Goal: Information Seeking & Learning: Learn about a topic

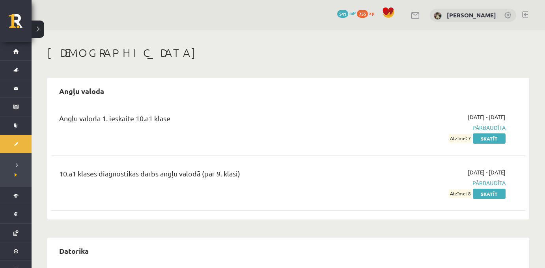
scroll to position [1115, 0]
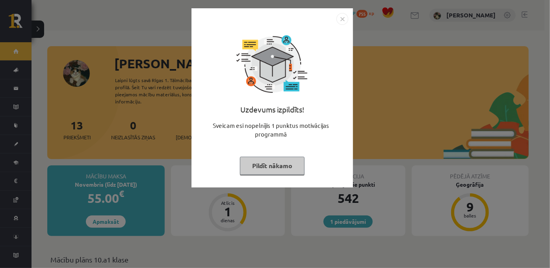
click at [265, 171] on button "Pildīt nākamo" at bounding box center [272, 166] width 65 height 18
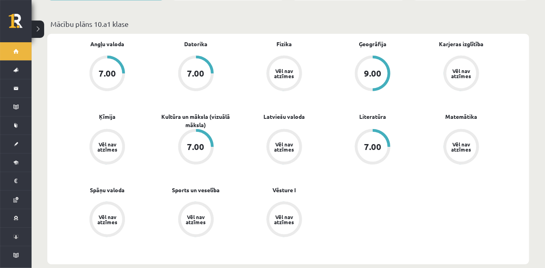
scroll to position [243, 0]
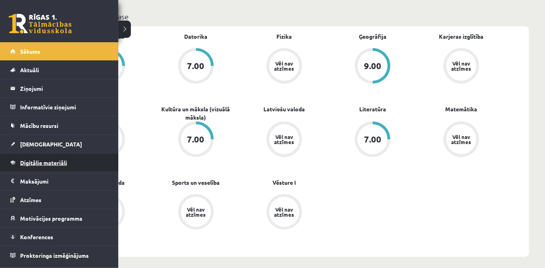
click at [34, 163] on span "Digitālie materiāli" at bounding box center [43, 162] width 47 height 7
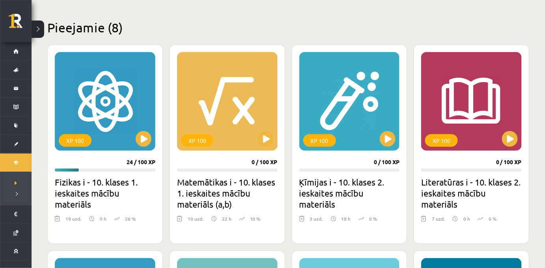
scroll to position [179, 0]
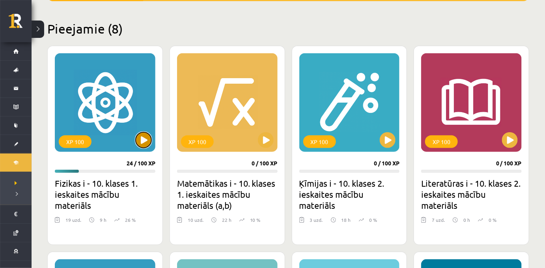
click at [145, 143] on button at bounding box center [144, 140] width 16 height 16
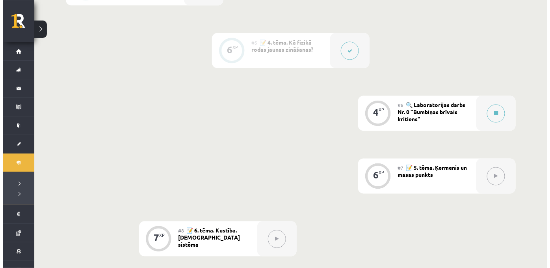
scroll to position [430, 0]
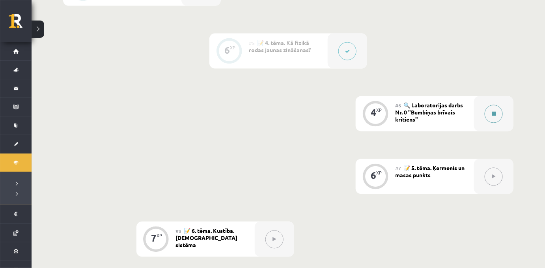
click at [496, 123] on button at bounding box center [494, 114] width 18 height 18
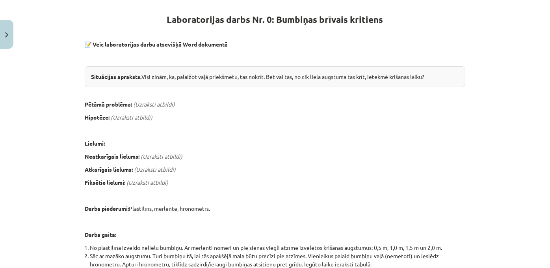
scroll to position [142, 0]
click at [167, 107] on em "(Uzraksti atbildi)" at bounding box center [154, 103] width 42 height 7
click at [162, 107] on em "(Uzraksti atbildi)" at bounding box center [154, 103] width 42 height 7
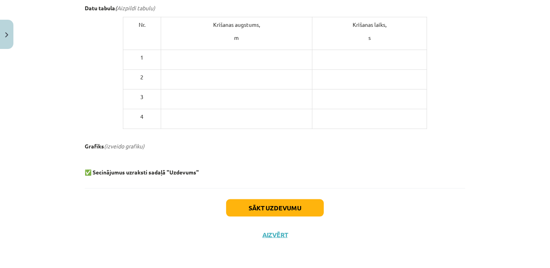
scroll to position [476, 0]
click at [187, 93] on p at bounding box center [236, 97] width 145 height 8
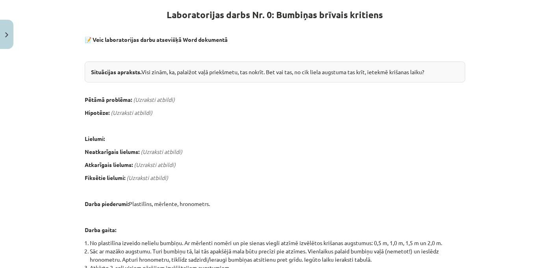
scroll to position [144, 0]
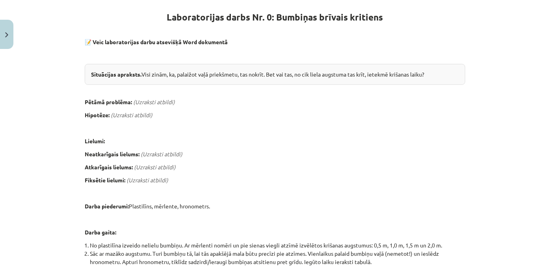
click at [82, 148] on div "4 XP Saņemsi Sarežģīts 60 pilda Apraksts Uzdevums Palīdzība Laboratorijas darbs…" at bounding box center [275, 222] width 390 height 626
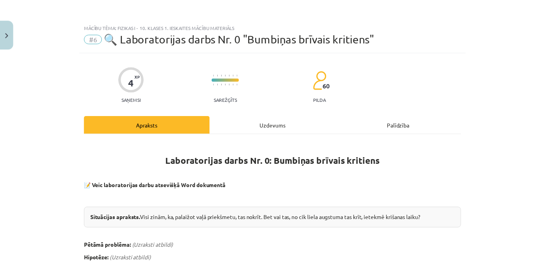
scroll to position [0, 0]
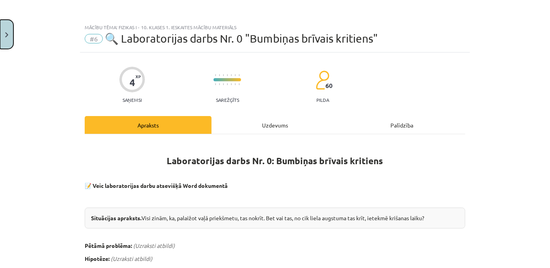
click at [6, 30] on button "Close" at bounding box center [6, 34] width 13 height 29
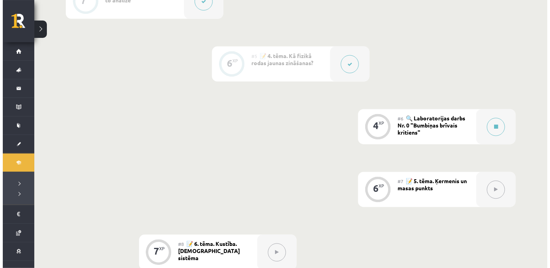
scroll to position [411, 0]
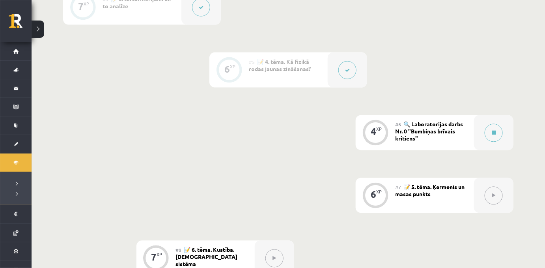
click at [345, 79] on button at bounding box center [347, 70] width 18 height 18
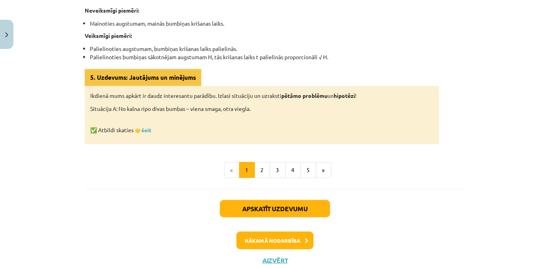
scroll to position [458, 0]
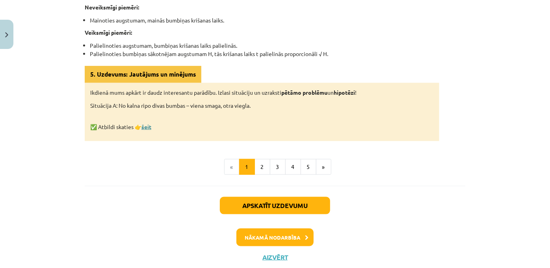
click at [146, 130] on link "šeit" at bounding box center [147, 126] width 10 height 7
click at [1, 29] on button "Close" at bounding box center [6, 34] width 13 height 29
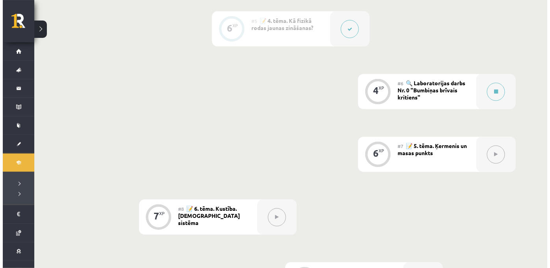
scroll to position [452, 0]
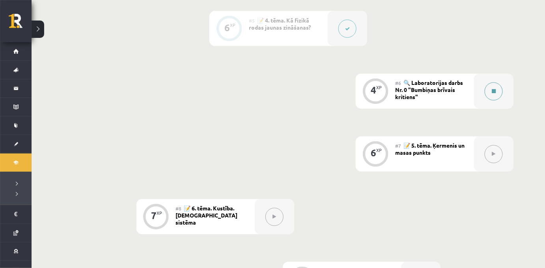
click at [496, 101] on button at bounding box center [494, 91] width 18 height 18
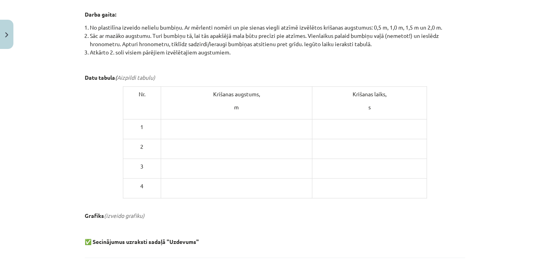
scroll to position [361, 0]
click at [271, 131] on p at bounding box center [236, 127] width 145 height 8
click at [152, 81] on em "Aizpildi tabulu)" at bounding box center [136, 77] width 38 height 7
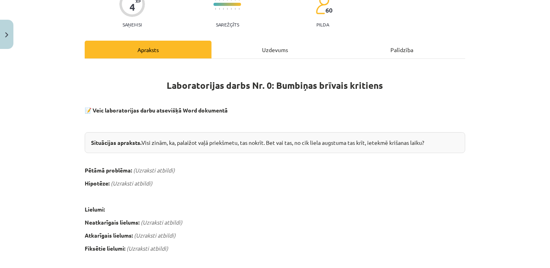
scroll to position [0, 0]
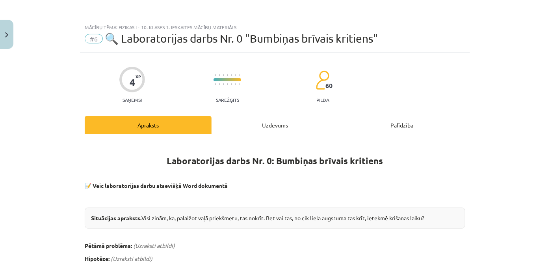
click at [268, 134] on div "Uzdevums" at bounding box center [275, 125] width 127 height 18
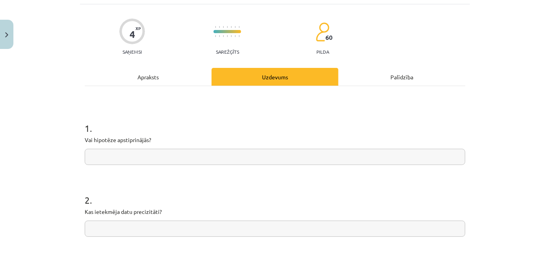
scroll to position [19, 0]
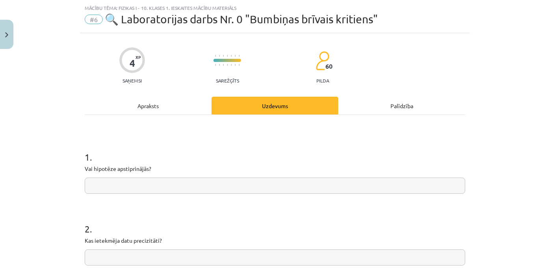
click at [165, 112] on div "Apraksts" at bounding box center [148, 106] width 127 height 18
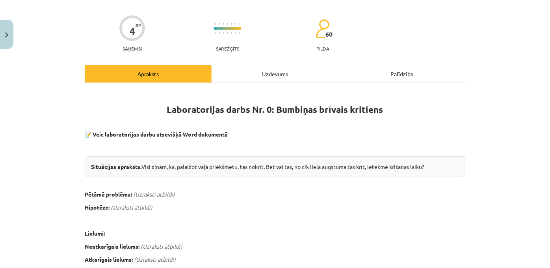
scroll to position [91, 0]
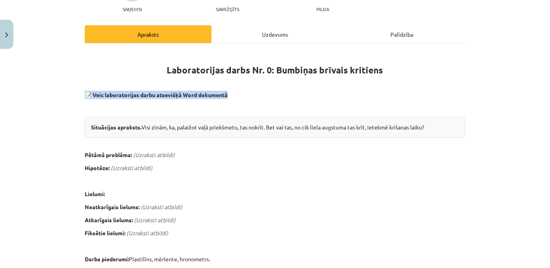
drag, startPoint x: 83, startPoint y: 103, endPoint x: 234, endPoint y: 103, distance: 151.4
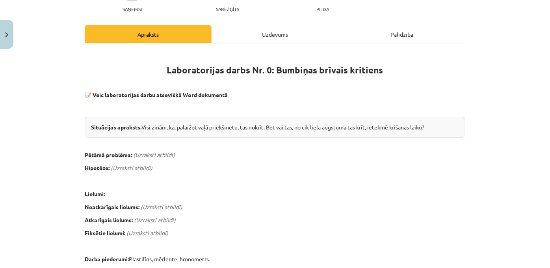
click at [193, 146] on p at bounding box center [275, 142] width 381 height 8
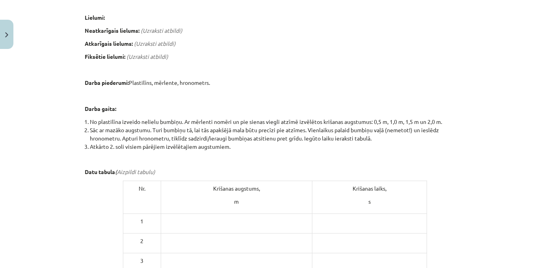
scroll to position [276, 0]
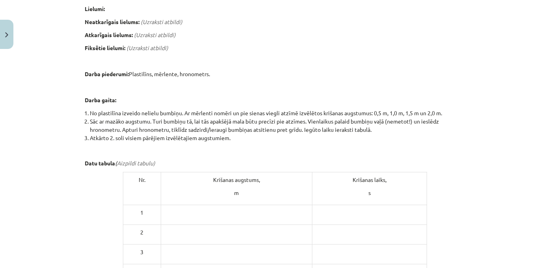
click at [128, 166] on em "Aizpildi tabulu)" at bounding box center [136, 162] width 38 height 7
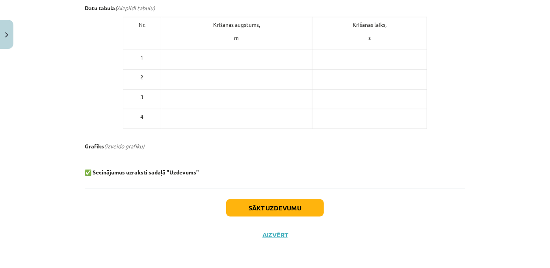
scroll to position [476, 0]
click at [137, 168] on b "Secinājumus uzraksti sadaļā "Uzdevums"" at bounding box center [146, 171] width 106 height 7
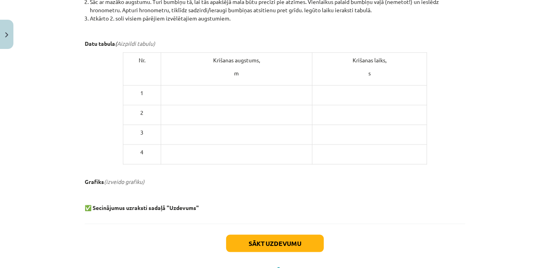
scroll to position [406, 0]
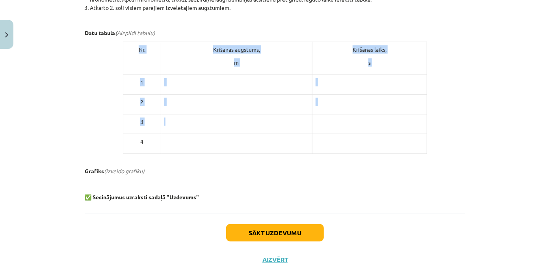
drag, startPoint x: 127, startPoint y: 86, endPoint x: 283, endPoint y: 153, distance: 169.0
click at [283, 153] on tbody "Nr. [DEMOGRAPHIC_DATA] augstums, m Krišanas laiks, s 1 2 3 4" at bounding box center [275, 98] width 304 height 112
click at [247, 134] on td at bounding box center [236, 124] width 151 height 20
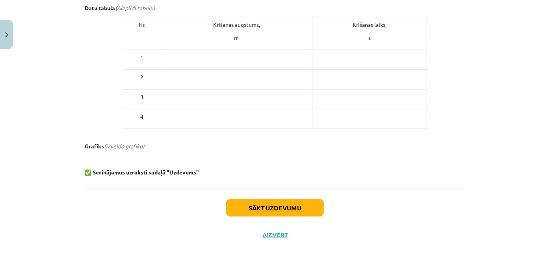
scroll to position [476, 0]
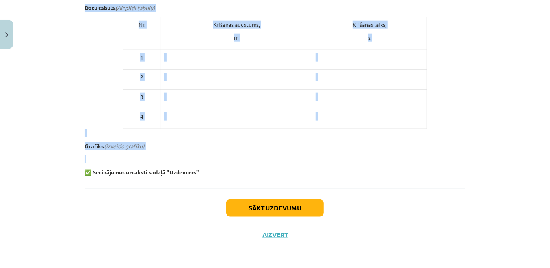
drag, startPoint x: 84, startPoint y: 79, endPoint x: 230, endPoint y: 148, distance: 161.9
copy div "Loremipsumdol sitam Co. 7: Adipisci elitsed doeiusmo 📝 Temp incididuntutl etdol…"
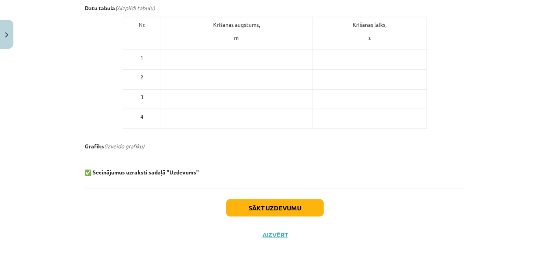
scroll to position [0, 0]
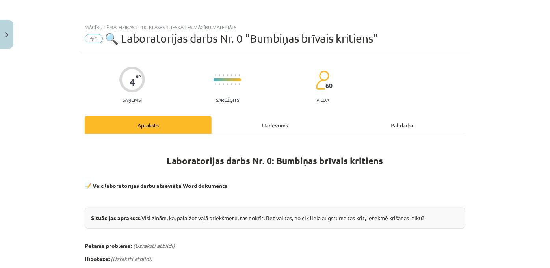
click at [259, 120] on div "Uzdevums" at bounding box center [275, 125] width 127 height 18
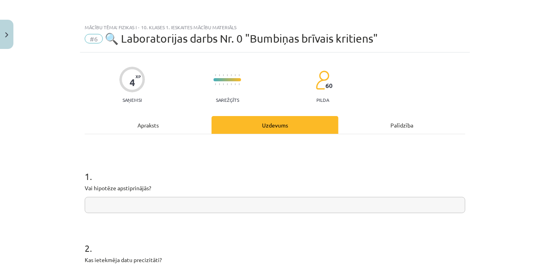
scroll to position [20, 0]
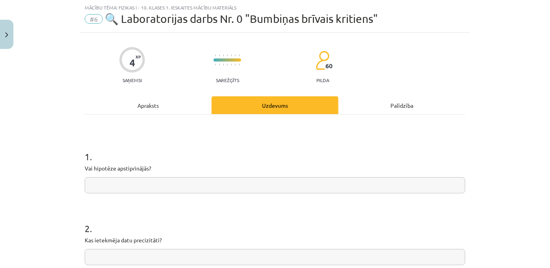
click at [137, 192] on input "text" at bounding box center [275, 185] width 381 height 16
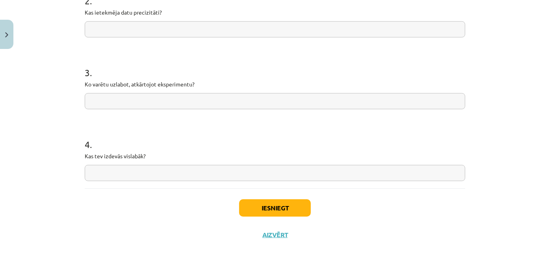
scroll to position [276, 0]
type input "**"
click at [124, 168] on input "text" at bounding box center [275, 173] width 381 height 16
type input "**********"
click at [98, 93] on input "text" at bounding box center [275, 101] width 381 height 16
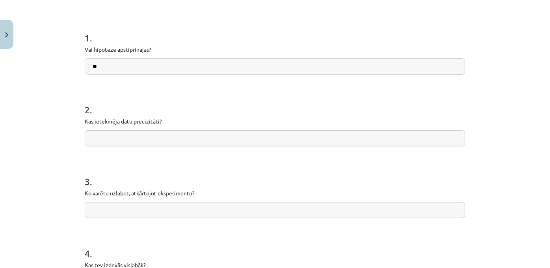
scroll to position [135, 0]
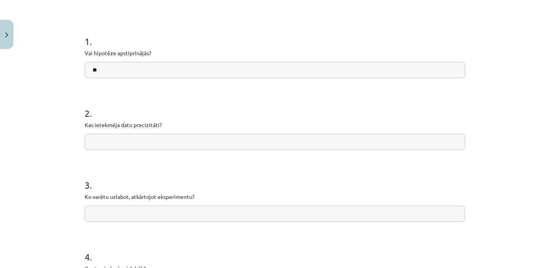
click at [114, 150] on input "text" at bounding box center [275, 142] width 381 height 16
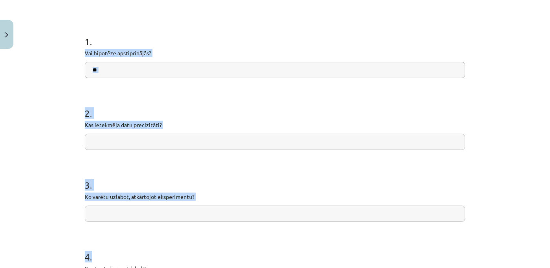
scroll to position [153, 0]
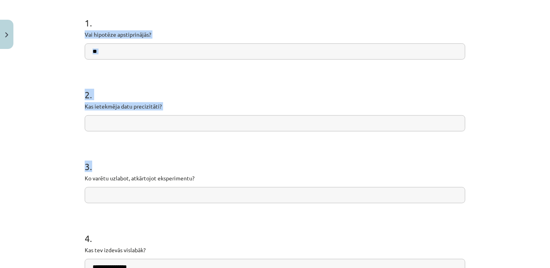
drag, startPoint x: 82, startPoint y: 61, endPoint x: 168, endPoint y: 153, distance: 126.6
click at [168, 153] on div "**********" at bounding box center [275, 120] width 390 height 443
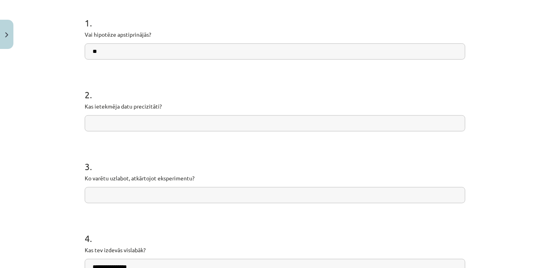
click at [74, 27] on div "**********" at bounding box center [275, 134] width 550 height 268
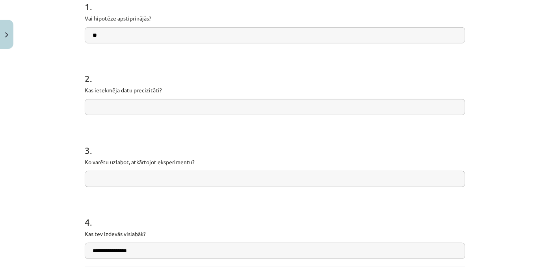
scroll to position [276, 0]
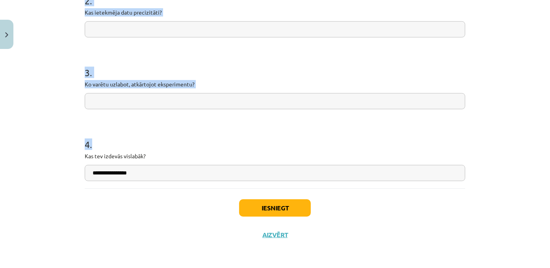
drag, startPoint x: 75, startPoint y: 25, endPoint x: 144, endPoint y: 168, distance: 158.2
click at [144, 168] on div "**********" at bounding box center [275, 134] width 550 height 268
copy form "1 . Vai hipotēze apstiprinājās? 2 . Kas ietekmēja datu precizitāti? 3 . Ko varē…"
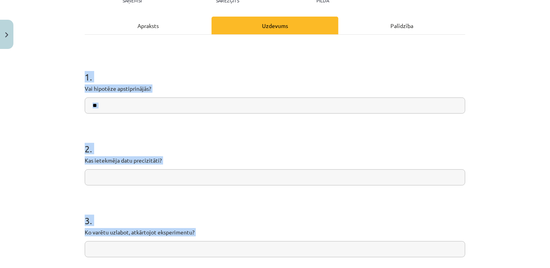
scroll to position [80, 0]
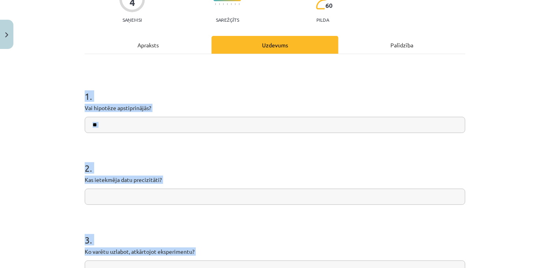
click at [99, 133] on input "**" at bounding box center [275, 125] width 381 height 16
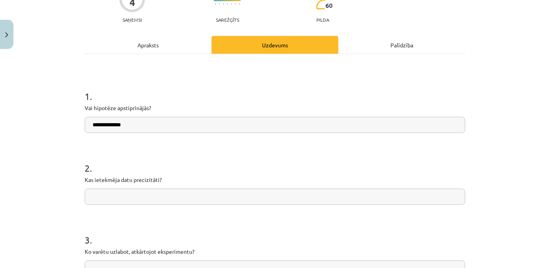
click at [110, 133] on input "**********" at bounding box center [275, 125] width 381 height 16
click at [132, 133] on input "**********" at bounding box center [275, 125] width 381 height 16
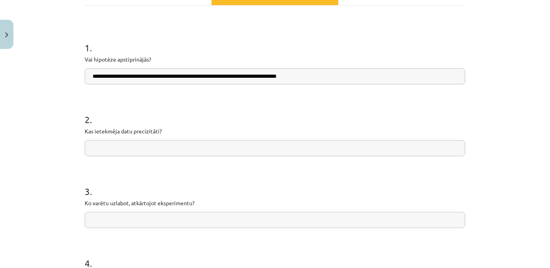
scroll to position [152, 0]
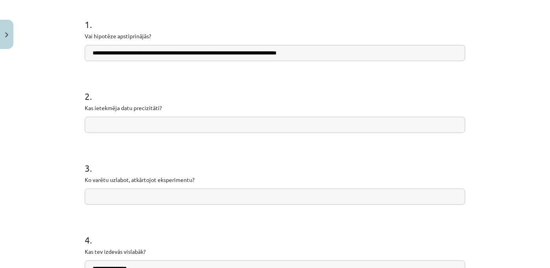
type input "**********"
click at [134, 133] on input "text" at bounding box center [275, 125] width 381 height 16
click at [120, 205] on input "text" at bounding box center [275, 196] width 381 height 16
type input "**********"
click at [91, 133] on input "text" at bounding box center [275, 125] width 381 height 16
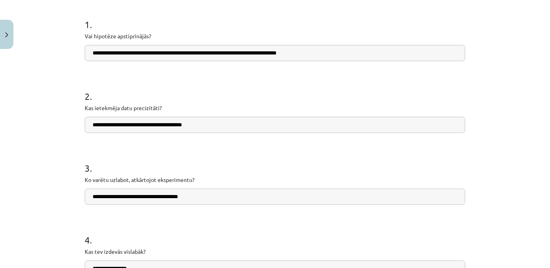
click at [187, 133] on input "**********" at bounding box center [275, 125] width 381 height 16
click at [211, 133] on input "**********" at bounding box center [275, 125] width 381 height 16
click at [195, 133] on input "**********" at bounding box center [275, 125] width 381 height 16
click at [219, 133] on input "**********" at bounding box center [275, 125] width 381 height 16
click at [200, 133] on input "**********" at bounding box center [275, 125] width 381 height 16
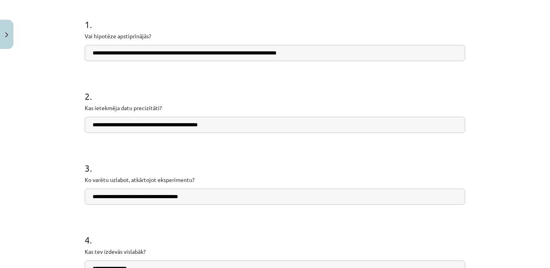
click at [239, 133] on input "**********" at bounding box center [275, 125] width 381 height 16
click at [196, 133] on input "**********" at bounding box center [275, 125] width 381 height 16
click at [235, 133] on input "**********" at bounding box center [275, 125] width 381 height 16
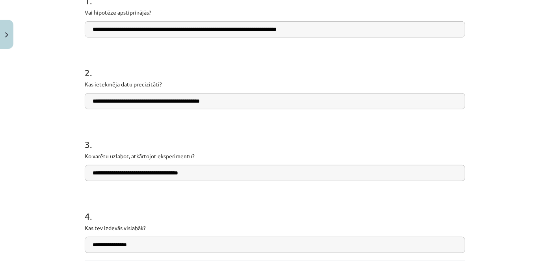
scroll to position [181, 0]
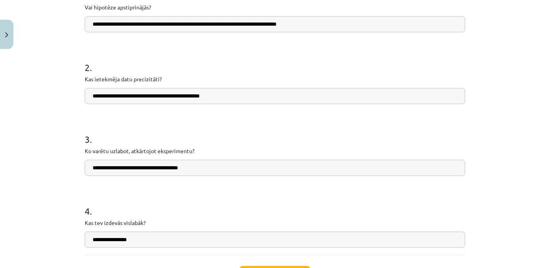
click at [196, 104] on input "**********" at bounding box center [275, 96] width 381 height 16
type input "**********"
click at [212, 124] on form "**********" at bounding box center [275, 111] width 381 height 271
click at [222, 176] on input "**********" at bounding box center [275, 168] width 381 height 16
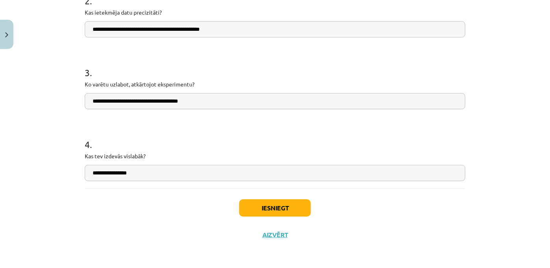
scroll to position [273, 0]
drag, startPoint x: 94, startPoint y: 169, endPoint x: 79, endPoint y: 169, distance: 15.0
click at [80, 169] on div "**********" at bounding box center [275, 26] width 390 height 443
click at [184, 194] on div "Iesniegt Aizvērt" at bounding box center [275, 215] width 381 height 55
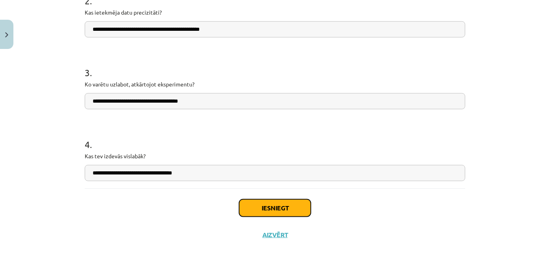
click at [254, 206] on button "Iesniegt" at bounding box center [275, 207] width 72 height 17
click at [197, 168] on input "**********" at bounding box center [275, 173] width 381 height 16
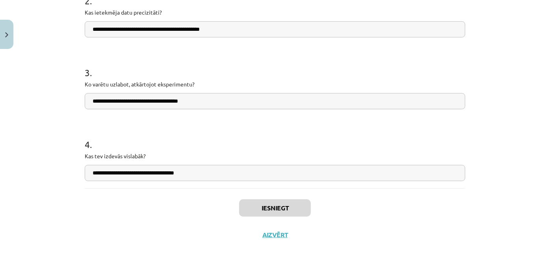
type input "**********"
click at [179, 197] on div "Iesniegt Aizvērt" at bounding box center [275, 215] width 381 height 55
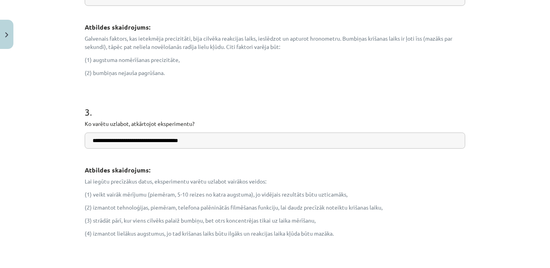
click at [255, 185] on p "Lai iegūtu precīzākus datus, eksperimentu varētu uzlabot vairākos veidos:" at bounding box center [275, 181] width 381 height 8
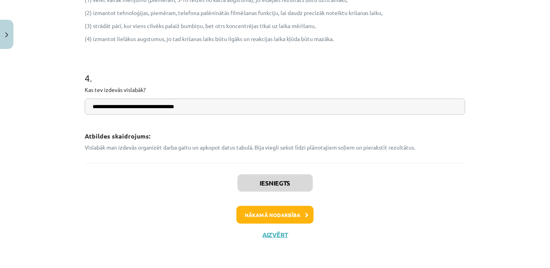
scroll to position [558, 0]
click at [261, 210] on button "Nākamā nodarbība" at bounding box center [275, 215] width 77 height 18
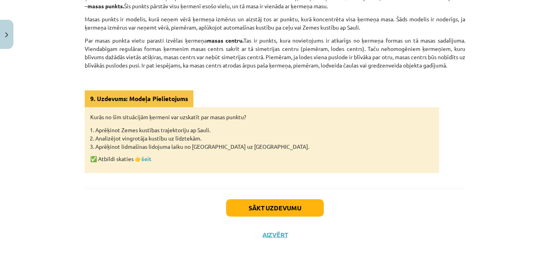
scroll to position [258, 0]
click at [147, 155] on link "šeit" at bounding box center [147, 158] width 10 height 7
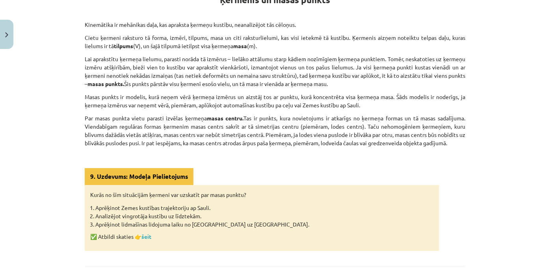
scroll to position [160, 0]
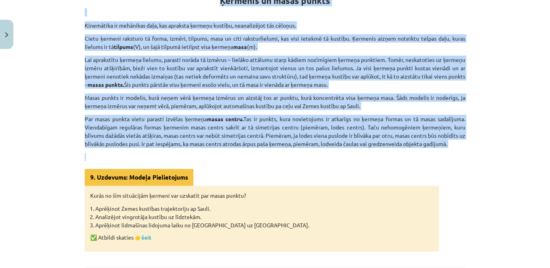
drag, startPoint x: 182, startPoint y: 7, endPoint x: 380, endPoint y: 166, distance: 253.9
click at [380, 166] on div "Ķermenis un masas punkts Kinemātika ir mehānikas daļa, kas apraksta ķermeņu kus…" at bounding box center [275, 116] width 381 height 270
copy div "Loremips do sitam consec Adipiscing el seddoeius temp, inc utlabore etdolor mag…"
click at [192, 51] on p "Cietu ķermeni raksturo tā forma, izmēri, tilpums, masa un citi raksturlielumi, …" at bounding box center [275, 42] width 381 height 17
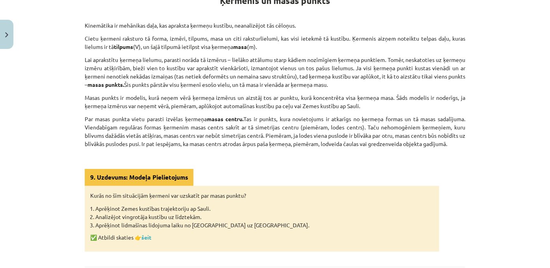
scroll to position [0, 0]
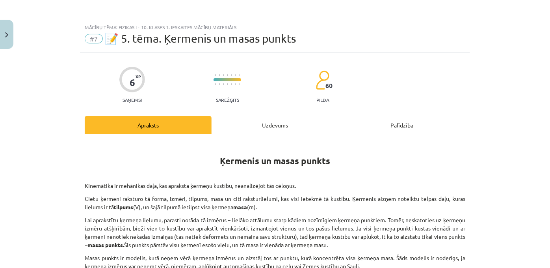
click at [240, 131] on div "Uzdevums" at bounding box center [275, 125] width 127 height 18
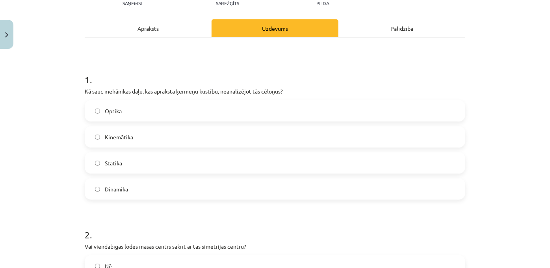
scroll to position [97, 0]
click at [130, 141] on span "Kinemātika" at bounding box center [119, 136] width 28 height 8
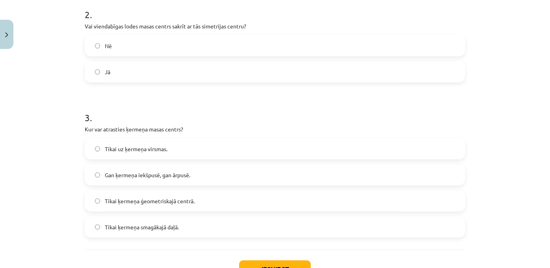
scroll to position [319, 0]
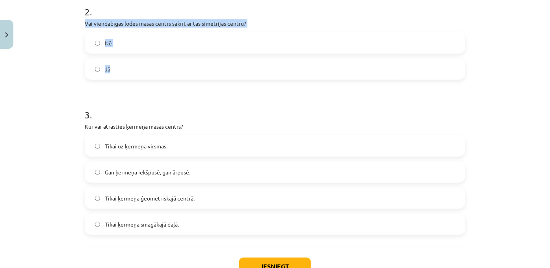
drag, startPoint x: 78, startPoint y: 35, endPoint x: 158, endPoint y: 85, distance: 95.1
click at [158, 85] on div "6 XP Saņemsi Sarežģīts 60 pilda Apraksts Uzdevums Palīdzība 1 . Kā sauc mehānik…" at bounding box center [275, 19] width 390 height 573
copy div "Vai viendabīgas lodes masas centrs sakrīt ar tās simetrijas centru? Nē Jā"
click at [105, 73] on span "Jā" at bounding box center [108, 69] width 6 height 8
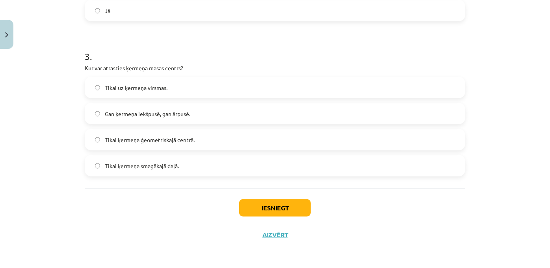
scroll to position [403, 0]
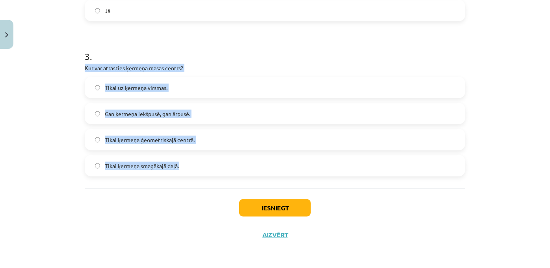
drag, startPoint x: 74, startPoint y: 56, endPoint x: 190, endPoint y: 178, distance: 168.4
click at [190, 178] on div "Mācību tēma: Fizikas i - 10. klases 1. ieskaites mācību materiāls #7 📝 5. tēma.…" at bounding box center [275, 134] width 550 height 268
copy div "Kur var atrasties ķermeņa masas centrs? Tikai uz ķermeņa virsmas. Gan ķermeņa i…"
click at [116, 110] on span "Gan ķermeņa iekšpusē, gan ārpusē." at bounding box center [148, 114] width 86 height 8
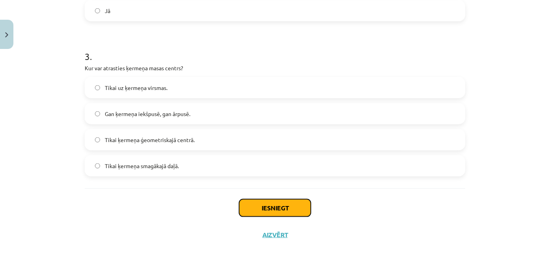
click at [266, 207] on button "Iesniegt" at bounding box center [275, 207] width 72 height 17
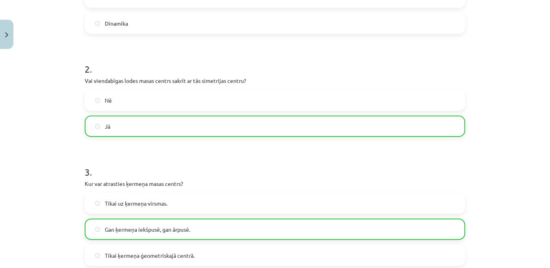
scroll to position [429, 0]
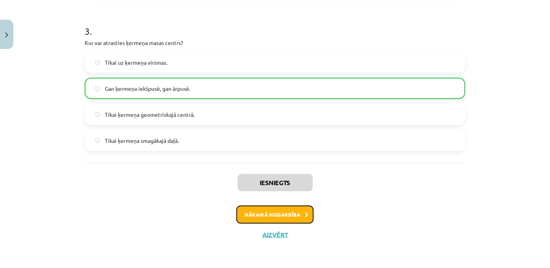
click at [259, 213] on button "Nākamā nodarbība" at bounding box center [275, 214] width 77 height 18
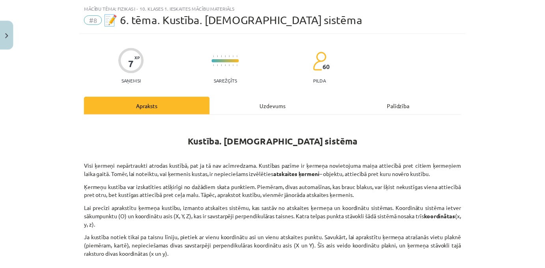
scroll to position [136, 0]
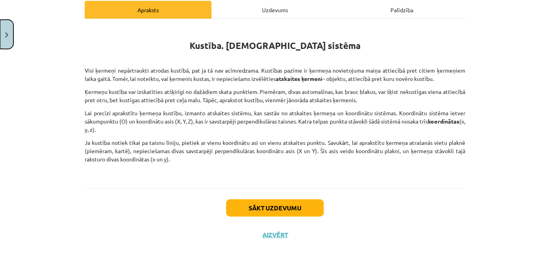
click at [0, 24] on button "Close" at bounding box center [6, 34] width 13 height 29
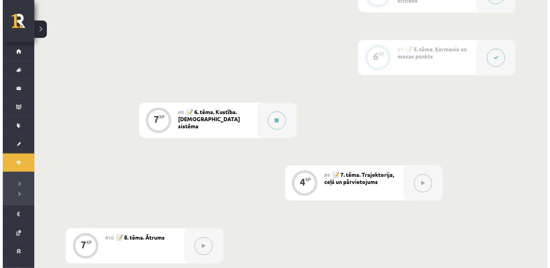
scroll to position [548, 0]
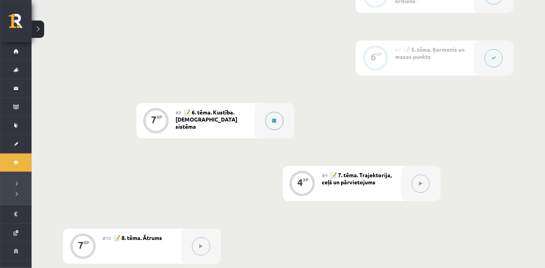
click at [271, 130] on button at bounding box center [274, 121] width 18 height 18
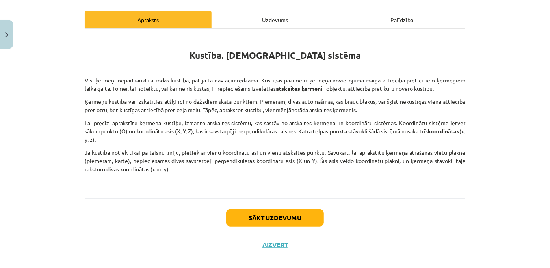
scroll to position [107, 0]
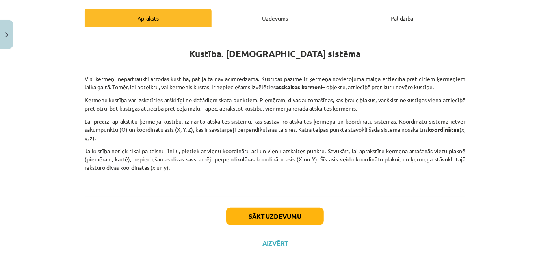
click at [75, 80] on div "Mācību tēma: Fizikas i - 10. klases 1. ieskaites mācību materiāls #8 📝 6. tēma.…" at bounding box center [275, 134] width 550 height 268
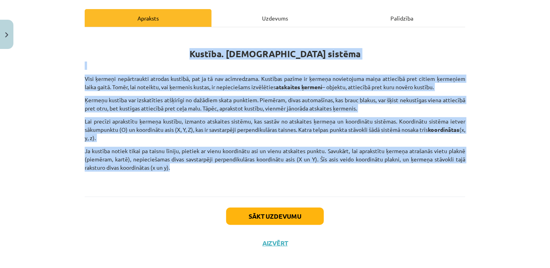
drag, startPoint x: 181, startPoint y: 48, endPoint x: 252, endPoint y: 178, distance: 147.5
click at [252, 178] on div "Kustība. [DEMOGRAPHIC_DATA] sistēma Visi ķermeņi nepārtraukti atrodas kustībā, …" at bounding box center [275, 109] width 381 height 150
copy div "Loremip. Dolorsita consect Adip elitsed doeiusmodtem incidid utlabor, etd ma al…"
click at [165, 140] on p "Lai precīzi aprakstītu ķermeņa kustību, izmanto atskaites sistēmu, kas sastāv n…" at bounding box center [275, 129] width 381 height 25
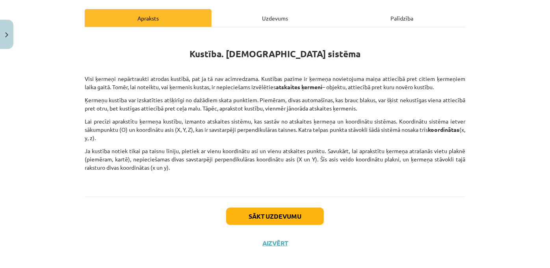
click at [275, 21] on div "Uzdevums" at bounding box center [275, 18] width 127 height 18
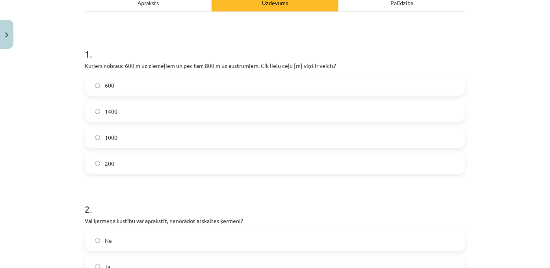
scroll to position [123, 0]
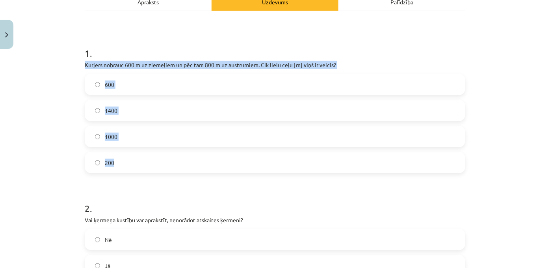
drag, startPoint x: 42, startPoint y: 70, endPoint x: 266, endPoint y: 166, distance: 243.1
click at [266, 166] on div "Mācību tēma: Fizikas i - 10. klases 1. ieskaites mācību materiāls #8 📝 6. tēma.…" at bounding box center [275, 134] width 550 height 268
copy div "Kurjers nobrauc 600 m uz ziemeļiem un pēc tam 800 m uz austrumiem. Cik lielu ce…"
click at [99, 114] on label "1400" at bounding box center [275, 111] width 379 height 20
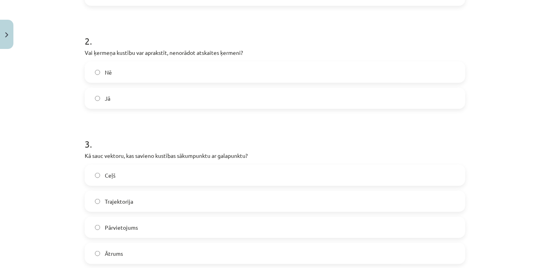
scroll to position [285, 0]
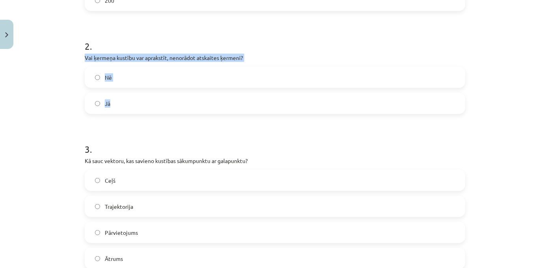
drag, startPoint x: 71, startPoint y: 66, endPoint x: 134, endPoint y: 119, distance: 82.3
click at [134, 119] on div "Mācību tēma: Fizikas i - 10. klases 1. ieskaites mācību materiāls #8 📝 6. tēma.…" at bounding box center [275, 134] width 550 height 268
copy div "Vai ķermeņa kustību var aprakstīt, nenorādot atskaites ķermeni? Nē Jā"
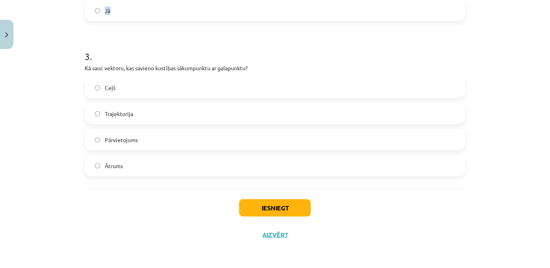
scroll to position [394, 0]
click at [7, 160] on div "Mācību tēma: Fizikas i - 10. klases 1. ieskaites mācību materiāls #8 📝 6. tēma.…" at bounding box center [275, 134] width 550 height 268
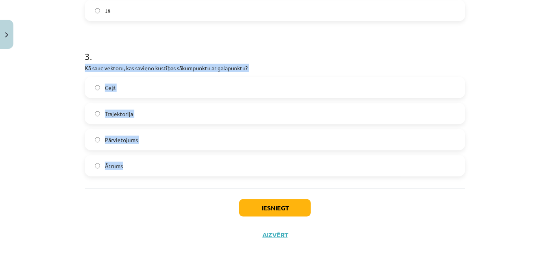
drag, startPoint x: 80, startPoint y: 69, endPoint x: 145, endPoint y: 176, distance: 125.4
copy div "Kā sauc vektoru, kas savieno kustības sākumpunktu ar galapunktu? Ceļš Trajektor…"
click at [106, 146] on label "Pārvietojums" at bounding box center [275, 140] width 379 height 20
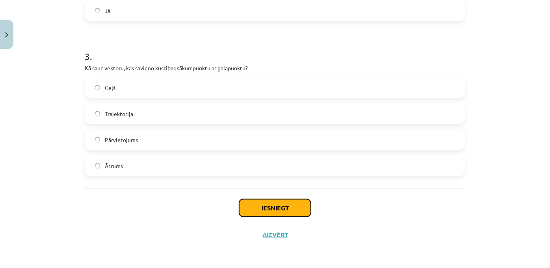
click at [300, 215] on button "Iesniegt" at bounding box center [275, 207] width 72 height 17
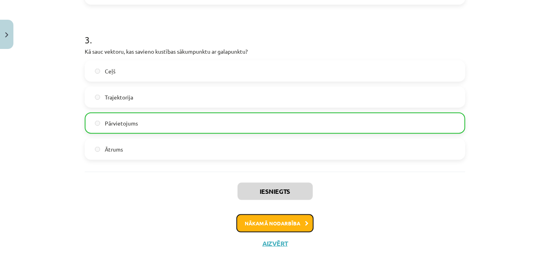
click at [273, 232] on button "Nākamā nodarbība" at bounding box center [275, 223] width 77 height 18
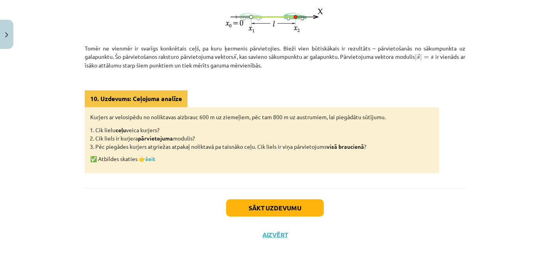
scroll to position [266, 0]
click at [152, 155] on link "šeit" at bounding box center [150, 158] width 10 height 7
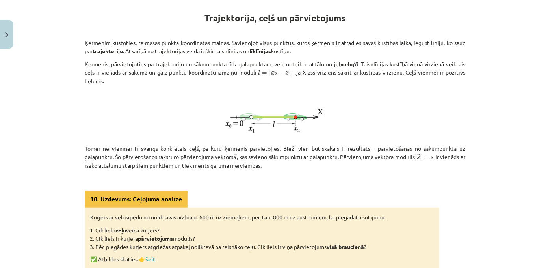
scroll to position [140, 0]
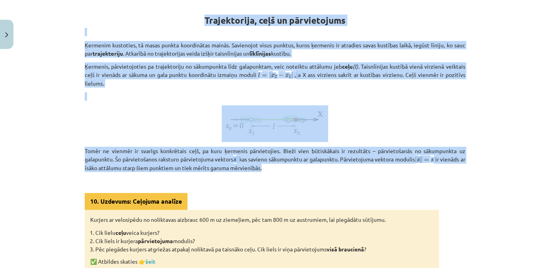
drag, startPoint x: 60, startPoint y: 11, endPoint x: 358, endPoint y: 180, distance: 343.1
click at [358, 180] on div "Mācību tēma: Fizikas i - 10. klases 1. ieskaites mācību materiāls #9 📝 7. tēma.…" at bounding box center [275, 134] width 550 height 268
copy div "Loremipsumdo, sita co adipiscingel Seddoeiu temporinc, ut labor etdolo magnaali…"
click at [145, 142] on p at bounding box center [275, 123] width 381 height 37
